Goal: Find specific page/section

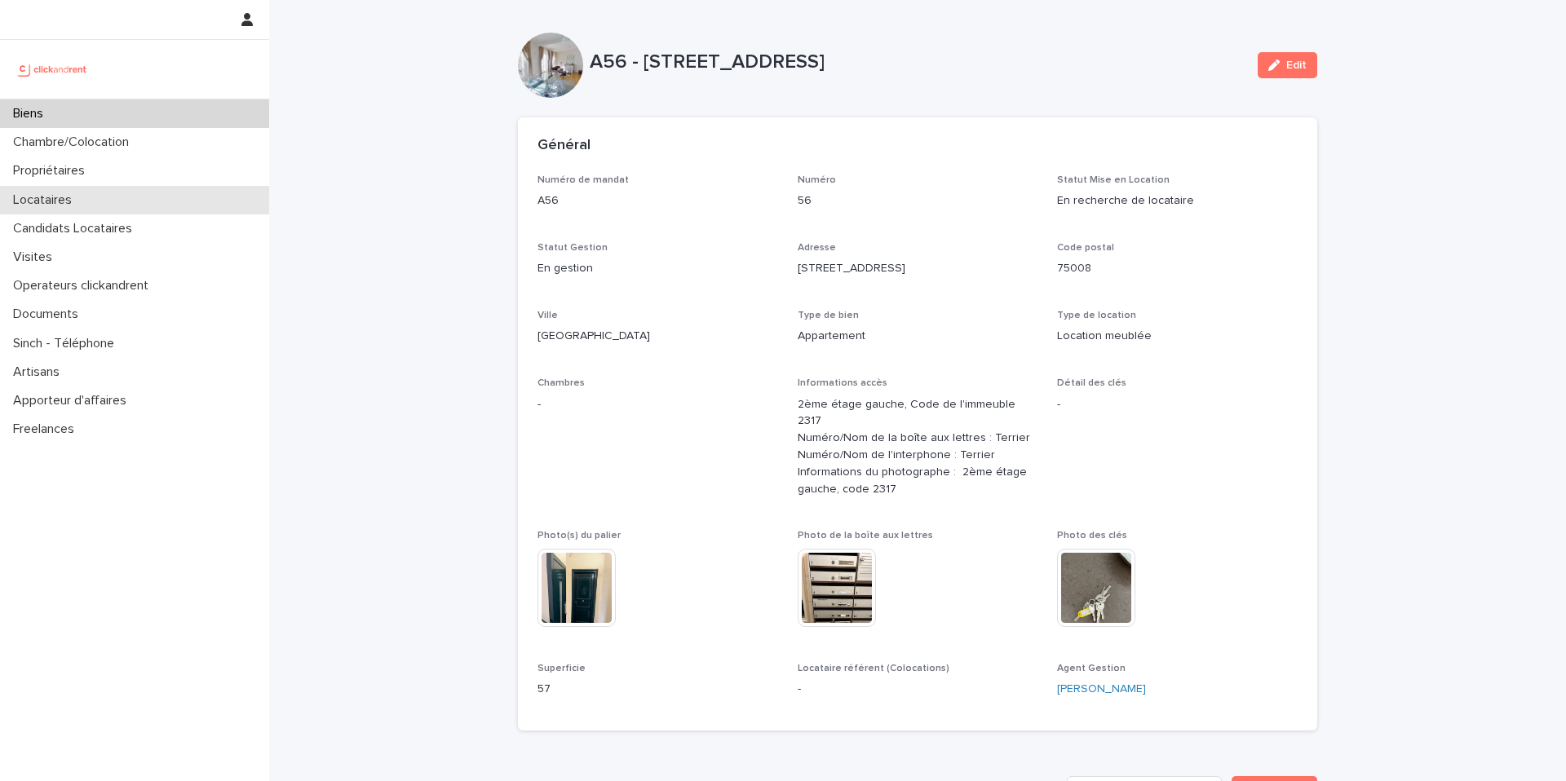
click at [58, 193] on p "Locataires" at bounding box center [46, 199] width 78 height 15
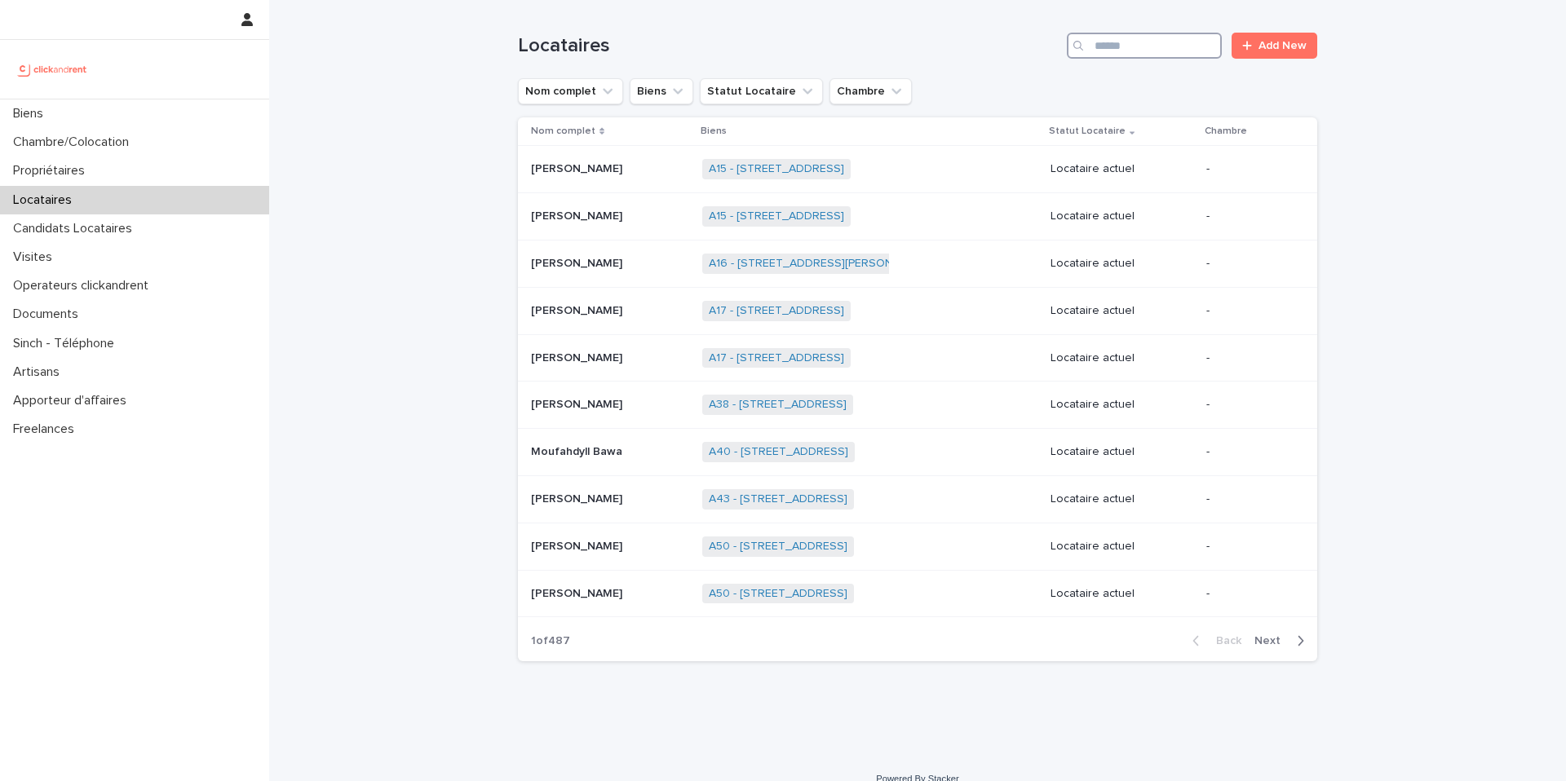
click at [1135, 49] on input "Search" at bounding box center [1144, 46] width 155 height 26
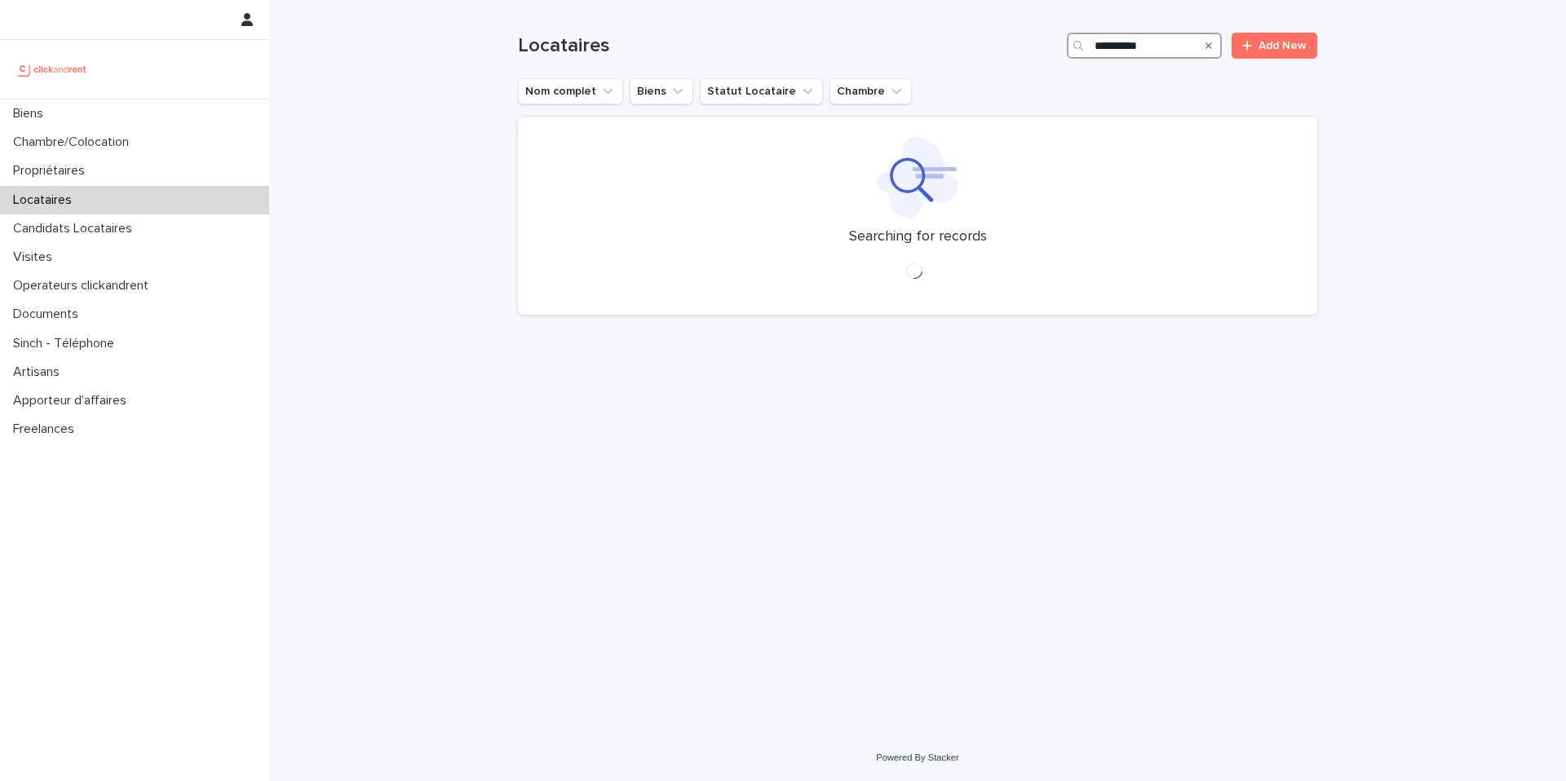
type input "**********"
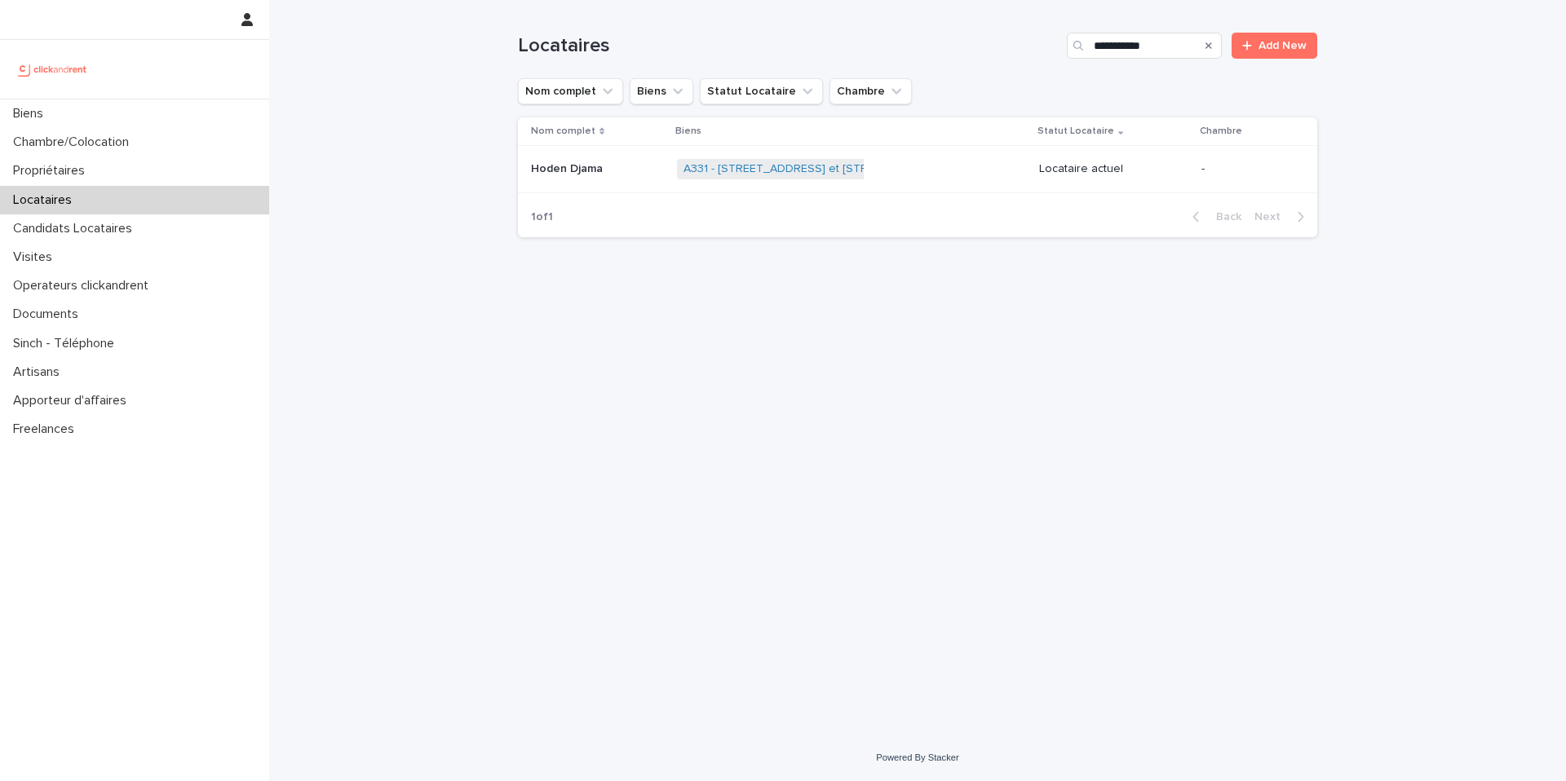
click at [571, 170] on p "Hoden Djama" at bounding box center [568, 167] width 75 height 17
